Goal: Find specific page/section: Find specific page/section

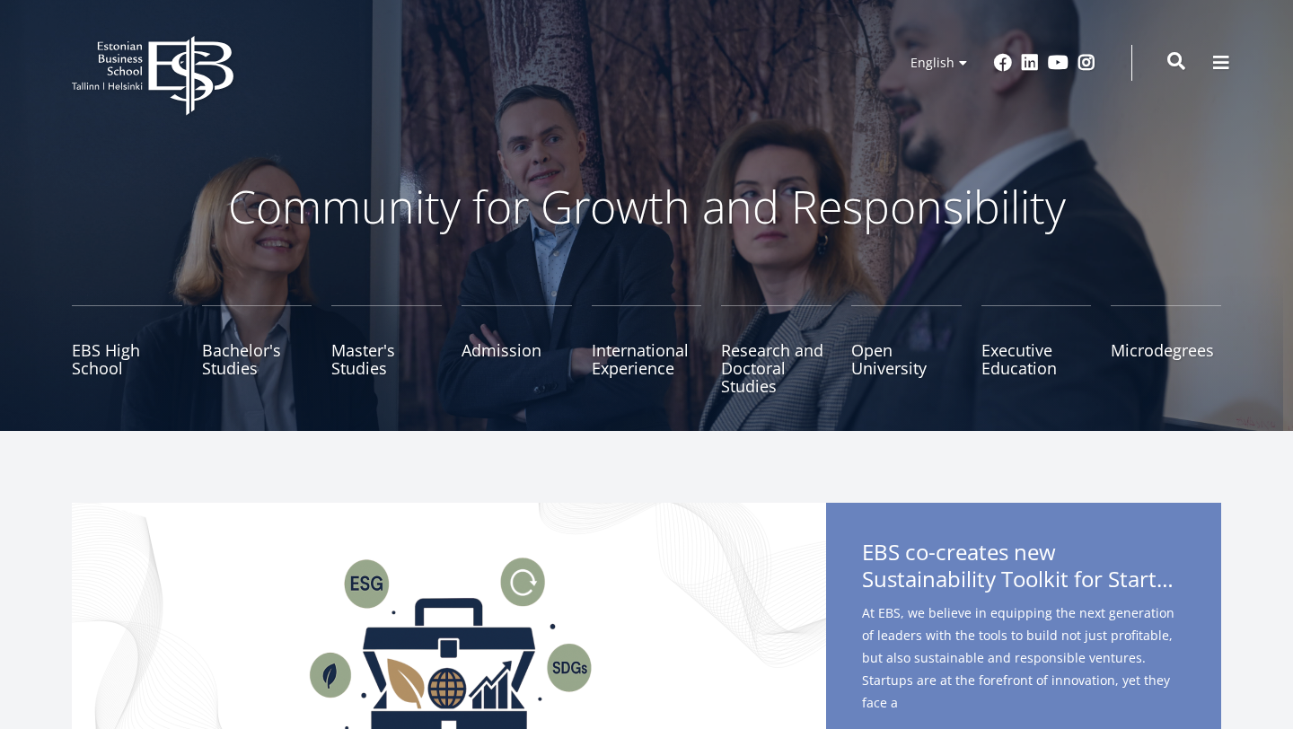
click at [1173, 63] on span at bounding box center [1176, 61] width 18 height 18
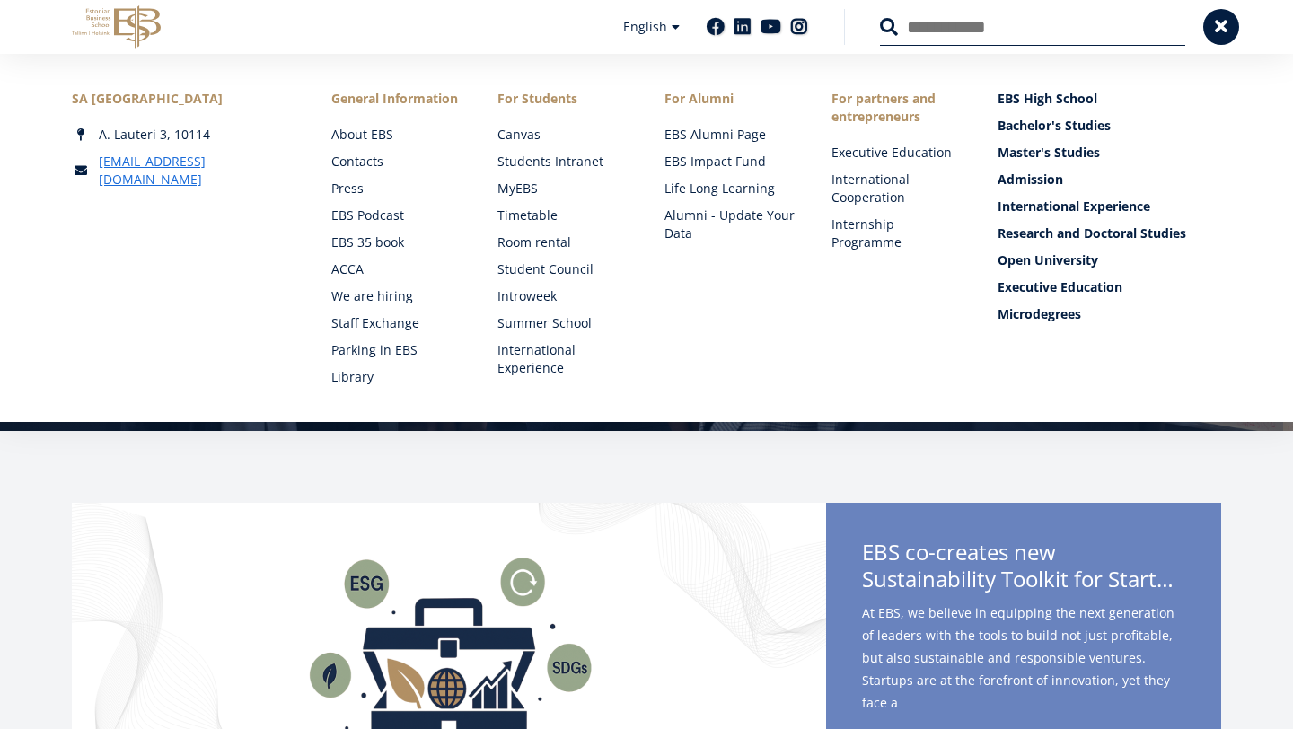
click at [960, 29] on input "Search" at bounding box center [1032, 27] width 305 height 38
type input "**********"
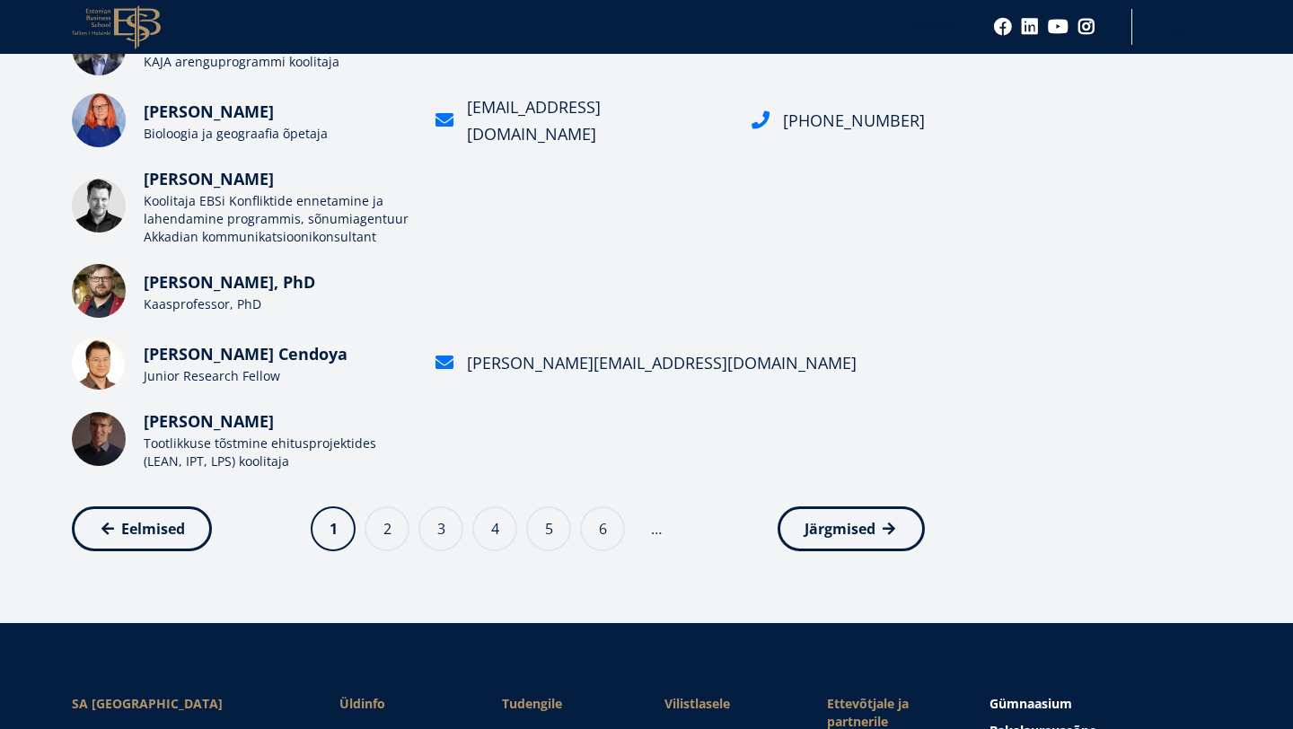
scroll to position [690, 0]
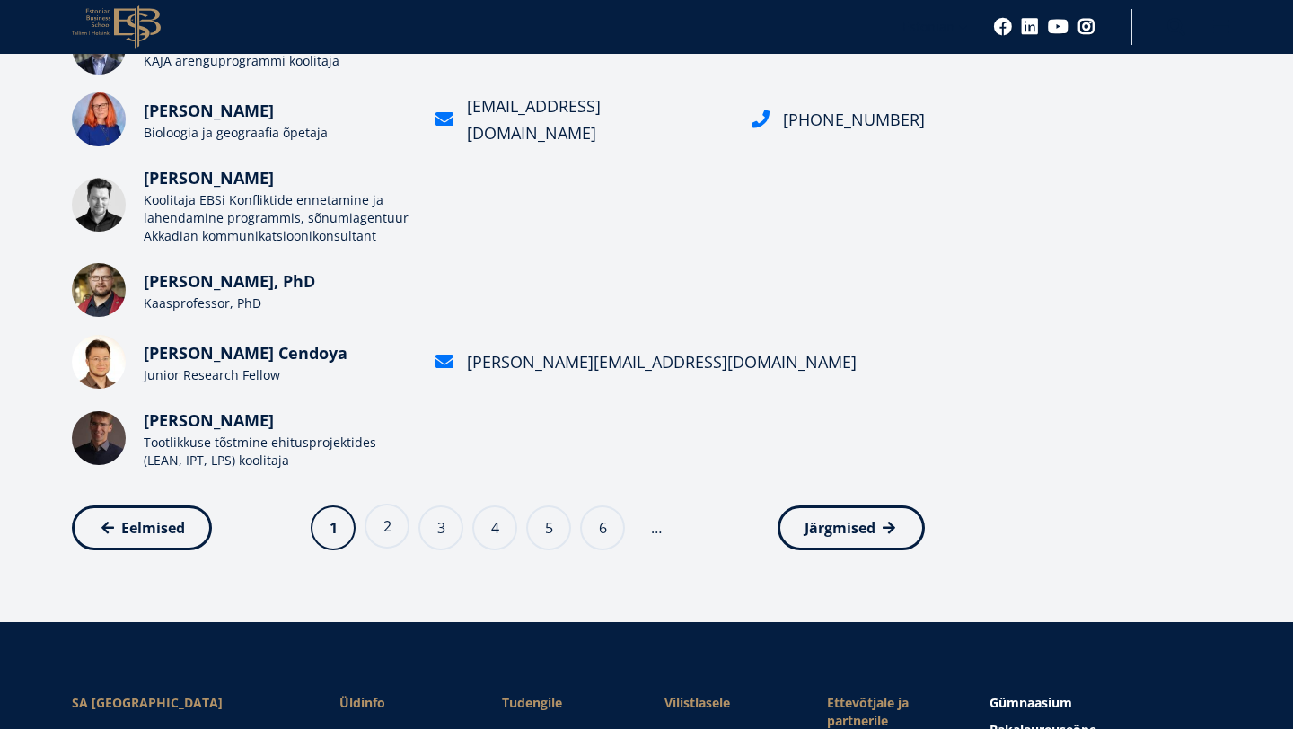
click at [390, 530] on link "Page 2" at bounding box center [387, 526] width 45 height 45
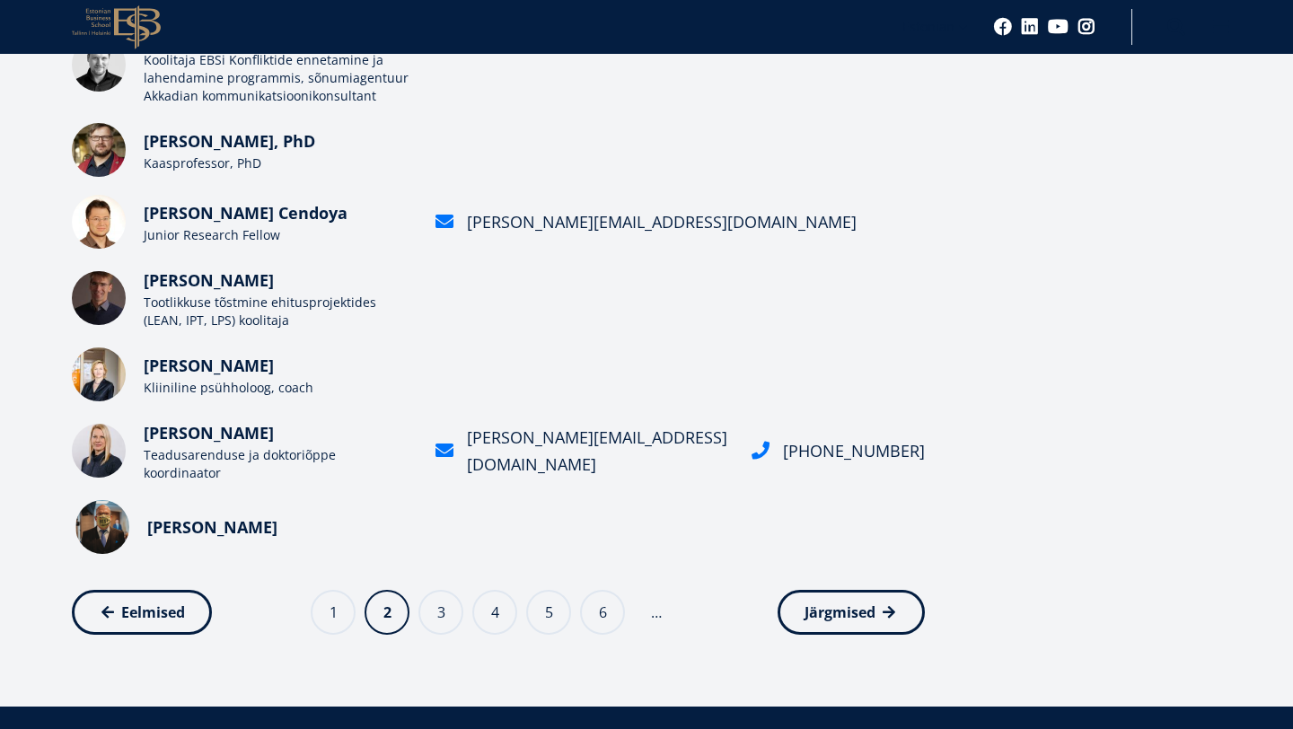
scroll to position [611, 0]
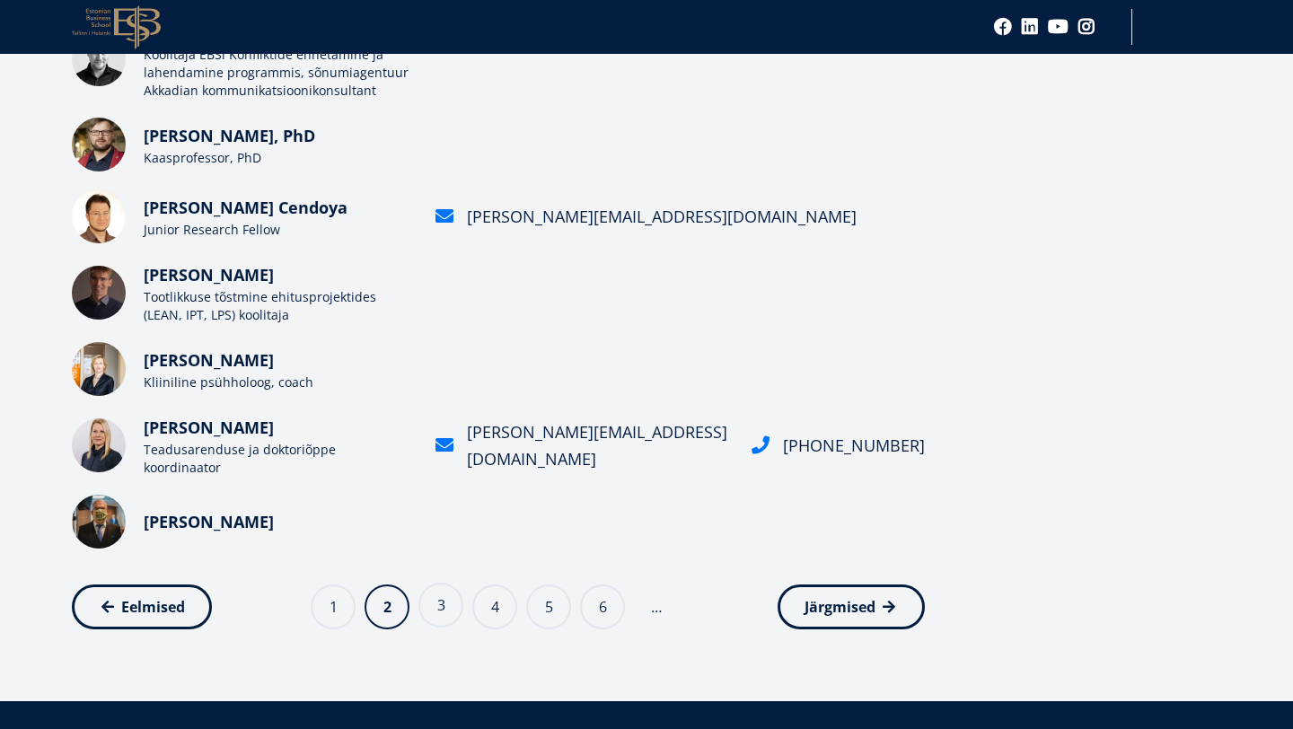
click at [445, 601] on link "Page 3" at bounding box center [440, 605] width 45 height 45
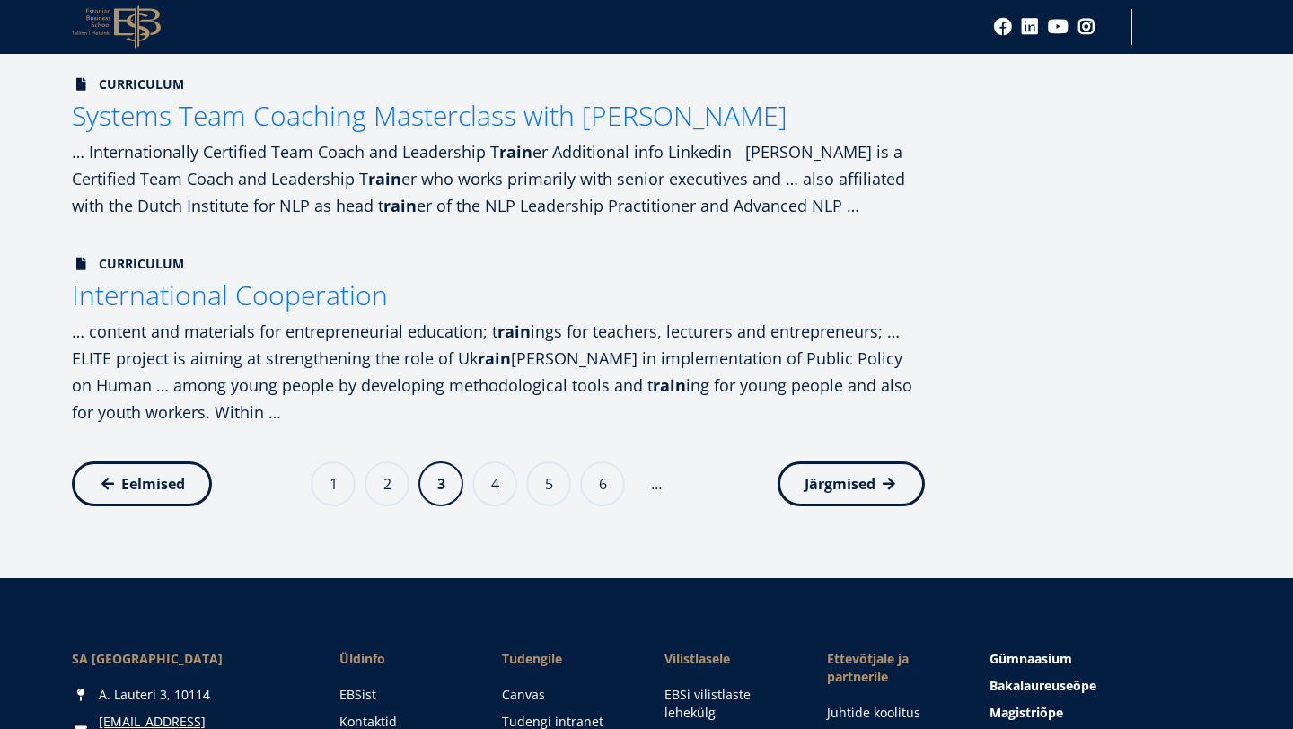
scroll to position [1539, 0]
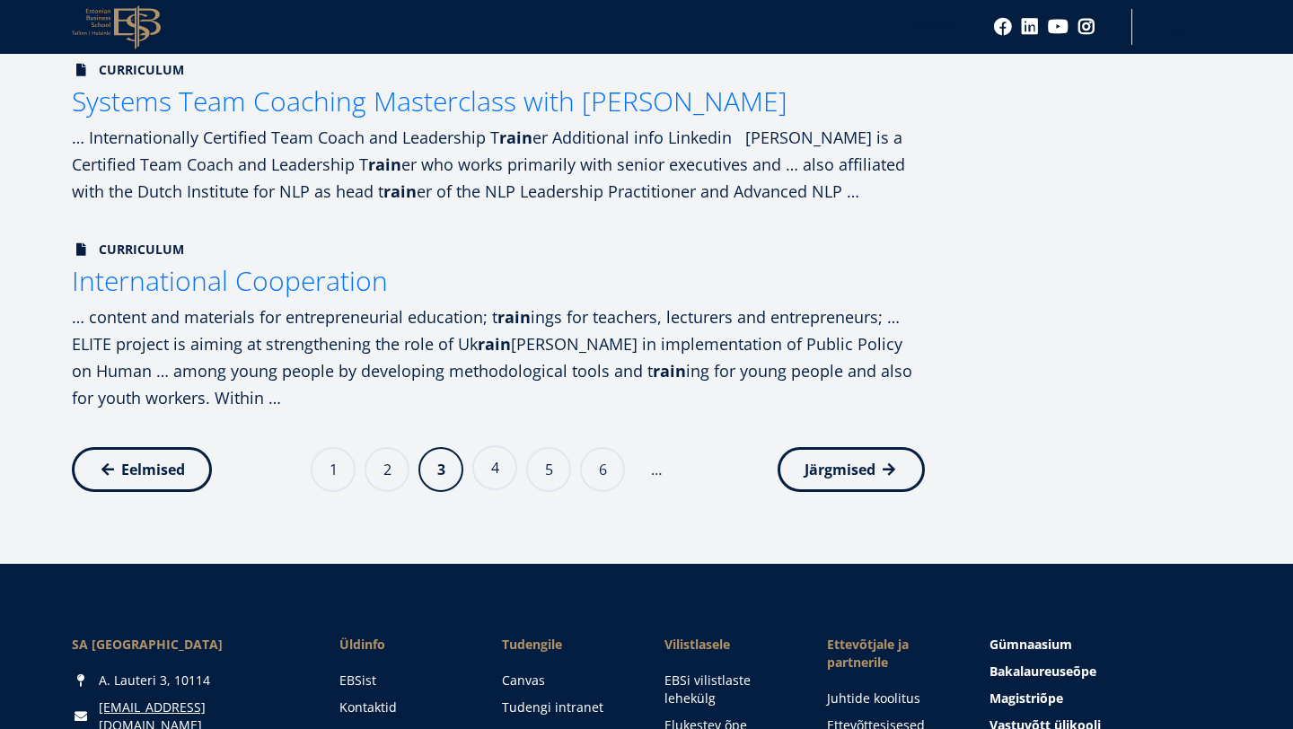
click at [486, 479] on link "Page 4" at bounding box center [494, 467] width 45 height 45
